Goal: Find specific page/section: Find specific page/section

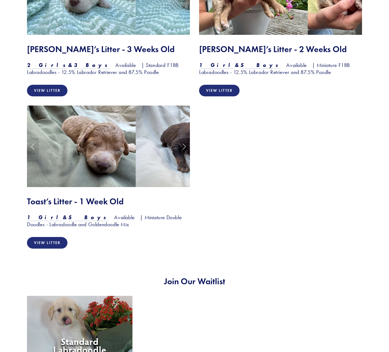
scroll to position [725, 0]
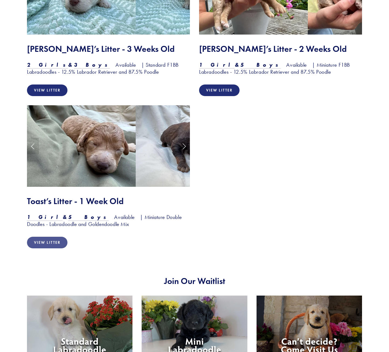
click at [38, 237] on link "View Litter" at bounding box center [47, 243] width 40 height 12
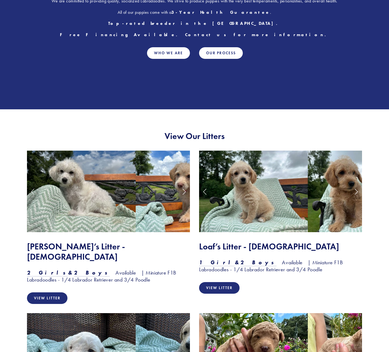
scroll to position [293, 0]
